Goal: Information Seeking & Learning: Understand process/instructions

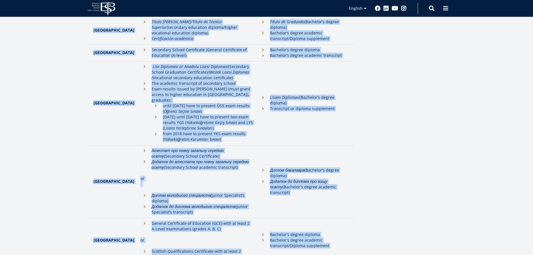
click at [107, 218] on td "[GEOGRAPHIC_DATA]" at bounding box center [113, 240] width 50 height 45
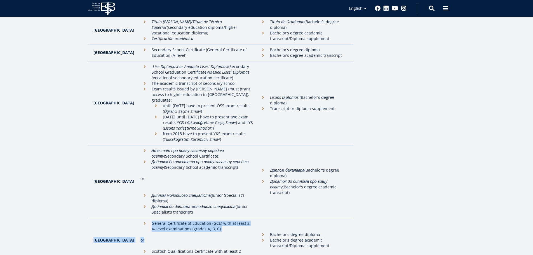
drag, startPoint x: 106, startPoint y: 166, endPoint x: 215, endPoint y: 165, distance: 108.8
click at [215, 218] on tr "[GEOGRAPHIC_DATA] General Certificate of Education (GCE) with at least 2 A-Leve…" at bounding box center [221, 240] width 266 height 45
click at [214, 218] on td "General Certificate of Education (GCE) with at least 2 A-Level examinations (gr…" at bounding box center [197, 240] width 119 height 45
drag, startPoint x: 214, startPoint y: 165, endPoint x: 201, endPoint y: 157, distance: 14.9
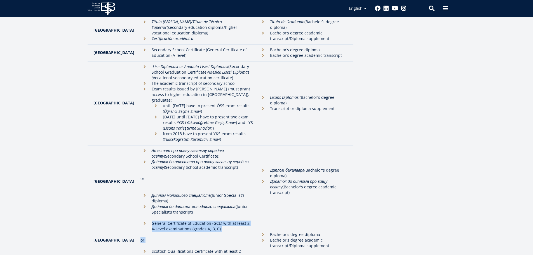
click at [201, 218] on td "General Certificate of Education (GCE) with at least 2 A-Level examinations (gr…" at bounding box center [197, 240] width 119 height 45
click at [201, 220] on li "General Certificate of Education (GCE) with at least 2 A-Level examinations (gr…" at bounding box center [196, 225] width 113 height 11
drag, startPoint x: 201, startPoint y: 157, endPoint x: 201, endPoint y: 188, distance: 31.1
click at [201, 218] on td "General Certificate of Education (GCE) with at least 2 A-Level examinations (gr…" at bounding box center [197, 240] width 119 height 45
click at [200, 248] on li "Scottish Qualifications Certificate with at least 2 Advanced Higher level exami…" at bounding box center [196, 253] width 113 height 11
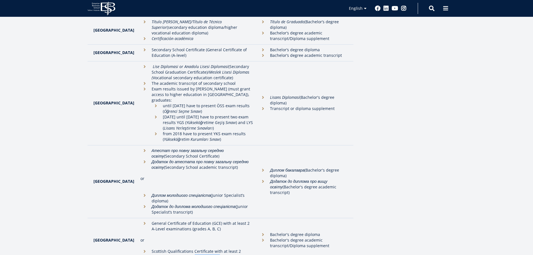
click at [200, 248] on li "Scottish Qualifications Certificate with at least 2 Advanced Higher level exami…" at bounding box center [196, 253] width 113 height 11
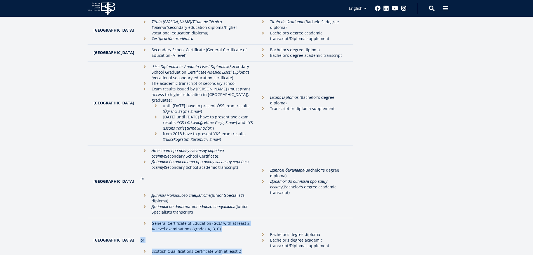
drag, startPoint x: 200, startPoint y: 188, endPoint x: 189, endPoint y: 162, distance: 28.1
click at [189, 218] on td "General Certificate of Education (GCE) with at least 2 A-Level examinations (gr…" at bounding box center [197, 240] width 119 height 45
click at [189, 220] on li "General Certificate of Education (GCE) with at least 2 A-Level examinations (gr…" at bounding box center [196, 225] width 113 height 11
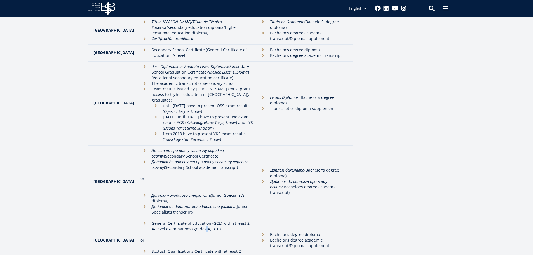
click at [189, 220] on li "General Certificate of Education (GCE) with at least 2 A-Level examinations (gr…" at bounding box center [196, 225] width 113 height 11
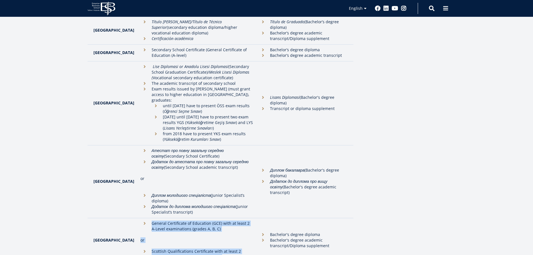
drag, startPoint x: 189, startPoint y: 162, endPoint x: 195, endPoint y: 185, distance: 23.4
click at [195, 218] on td "General Certificate of Education (GCE) with at least 2 A-Level examinations (gr…" at bounding box center [197, 240] width 119 height 45
click at [195, 248] on li "Scottish Qualifications Certificate with at least 2 Advanced Higher level exami…" at bounding box center [196, 253] width 113 height 11
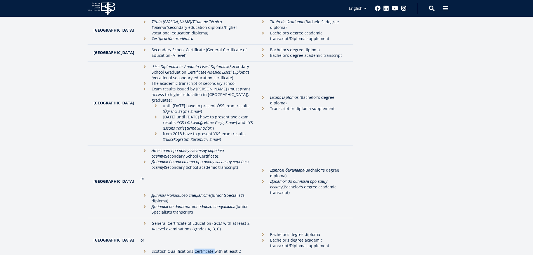
click at [195, 248] on li "Scottish Qualifications Certificate with at least 2 Advanced Higher level exami…" at bounding box center [196, 253] width 113 height 11
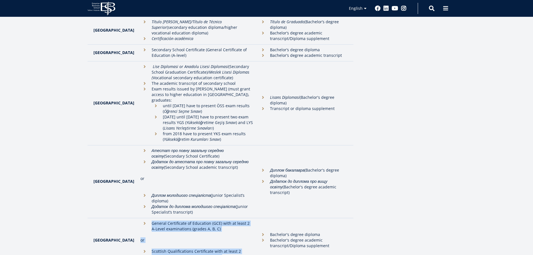
drag, startPoint x: 195, startPoint y: 185, endPoint x: 194, endPoint y: 160, distance: 24.6
click at [194, 218] on td "General Certificate of Education (GCE) with at least 2 A-Level examinations (gr…" at bounding box center [197, 240] width 119 height 45
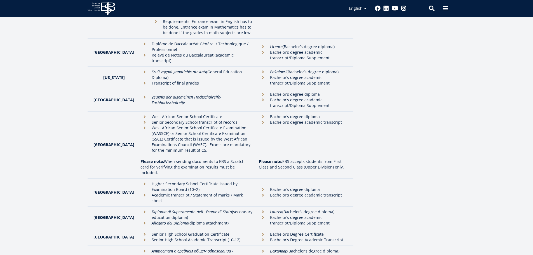
scroll to position [755, 0]
